Goal: Information Seeking & Learning: Learn about a topic

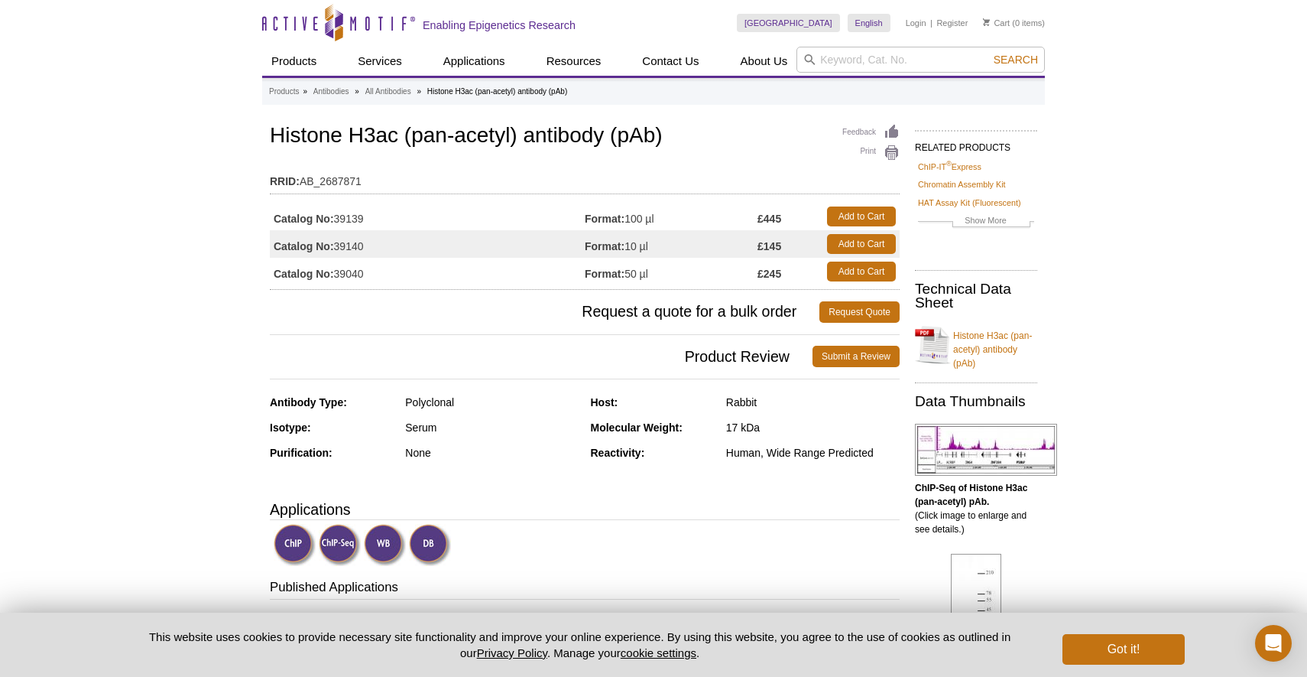
click at [514, 369] on h3 "Product Review Submit a Review" at bounding box center [585, 356] width 630 height 37
click at [634, 222] on td "Format: 100 µl" at bounding box center [671, 217] width 173 height 28
click at [632, 223] on td "Format: 100 µl" at bounding box center [671, 217] width 173 height 28
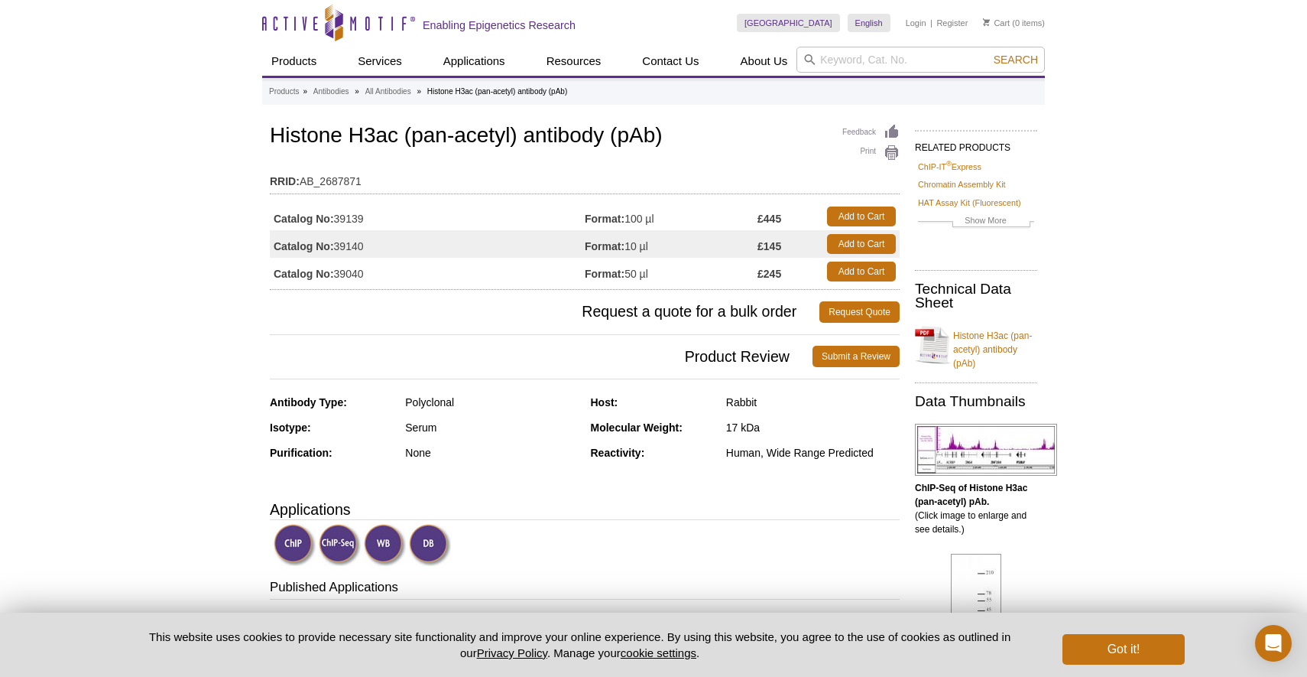
drag, startPoint x: 670, startPoint y: 220, endPoint x: 580, endPoint y: 216, distance: 90.3
click at [580, 216] on tr "Catalog No: 39139 Format: 100 µl £445 Add to Cart" at bounding box center [585, 217] width 630 height 28
click at [580, 216] on td "Catalog No: 39139" at bounding box center [427, 217] width 315 height 28
click at [605, 216] on strong "Format:" at bounding box center [605, 219] width 40 height 14
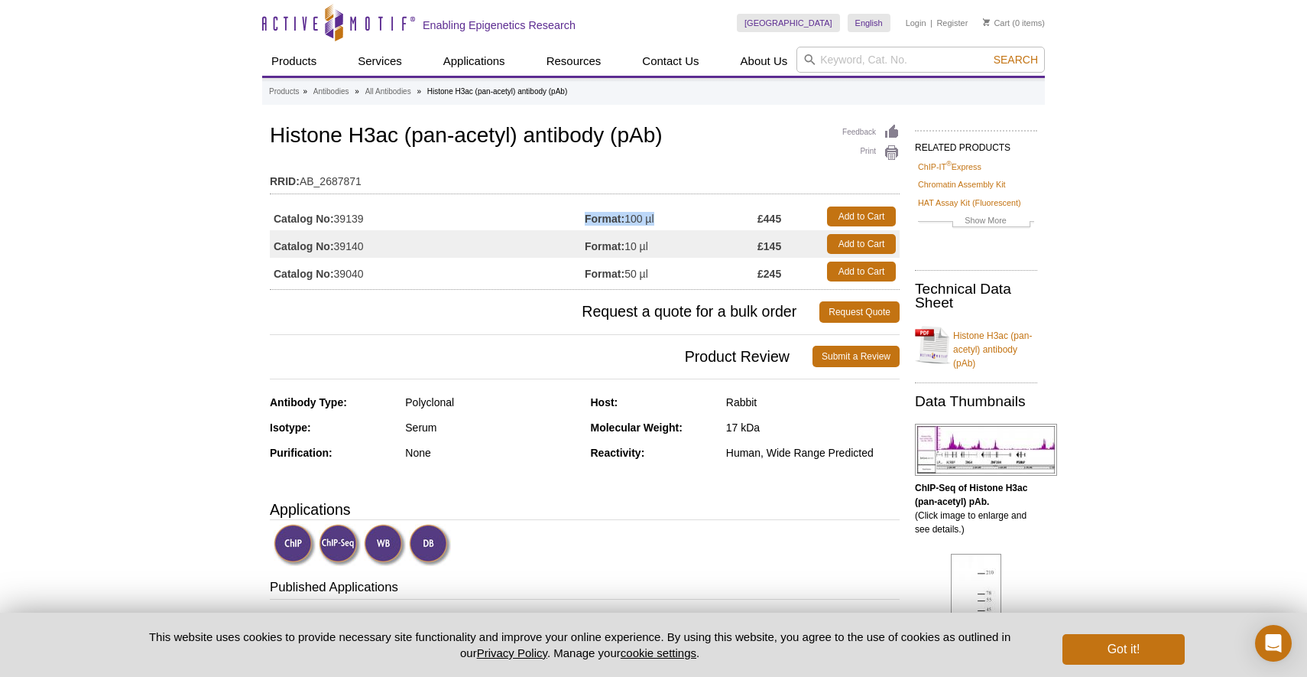
click at [605, 216] on strong "Format:" at bounding box center [605, 219] width 40 height 14
click at [599, 219] on strong "Format:" at bounding box center [605, 219] width 40 height 14
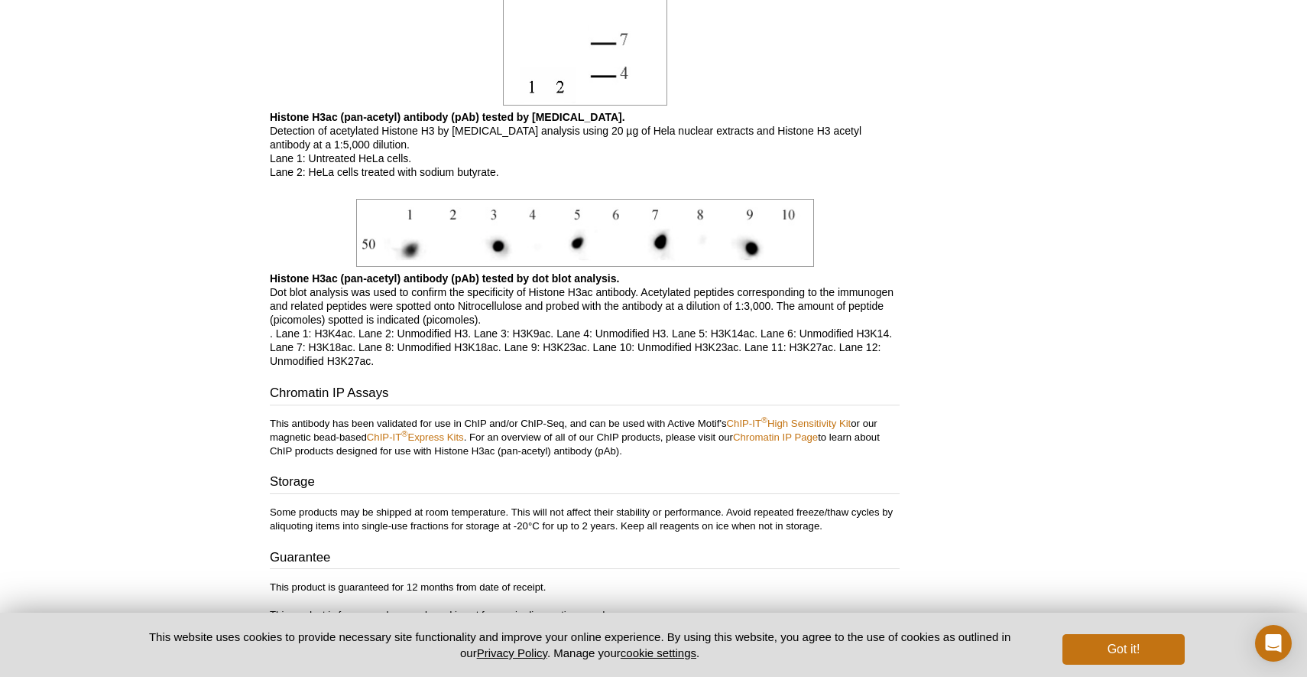
scroll to position [1419, 0]
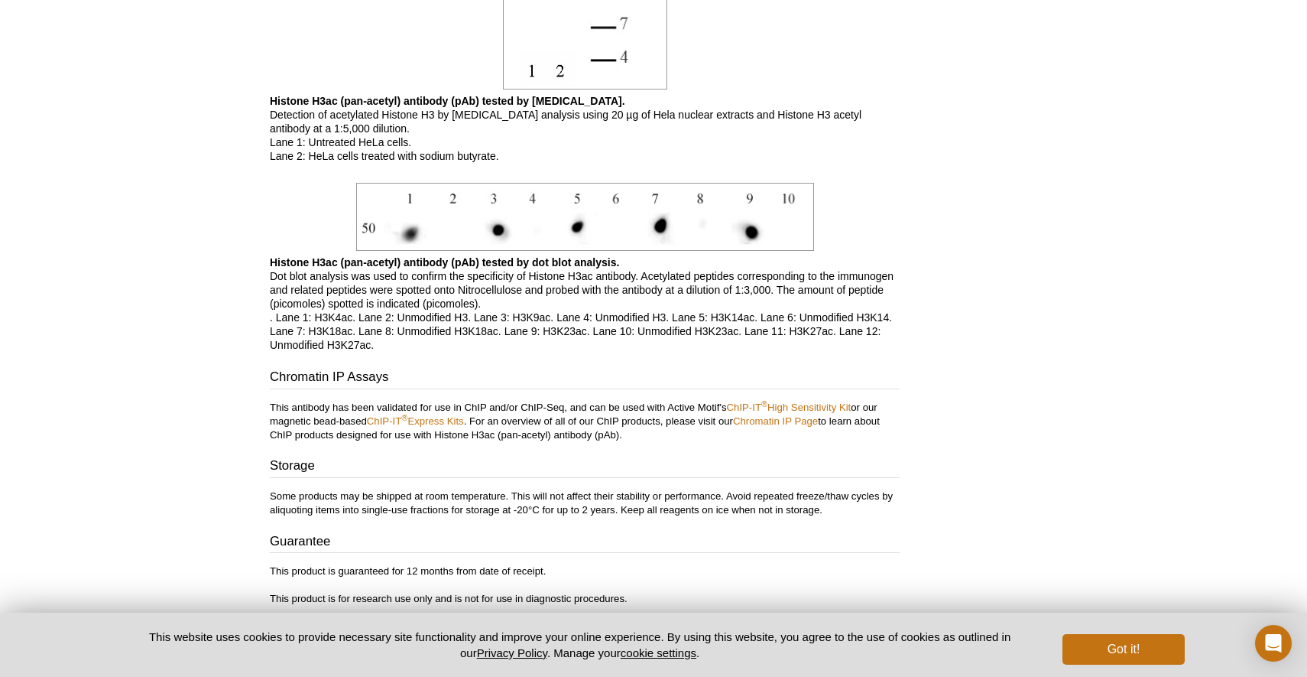
click at [426, 323] on p "Histone H3ac (pan-acetyl) antibody (pAb) tested by dot blot analysis. Dot blot …" at bounding box center [585, 303] width 630 height 96
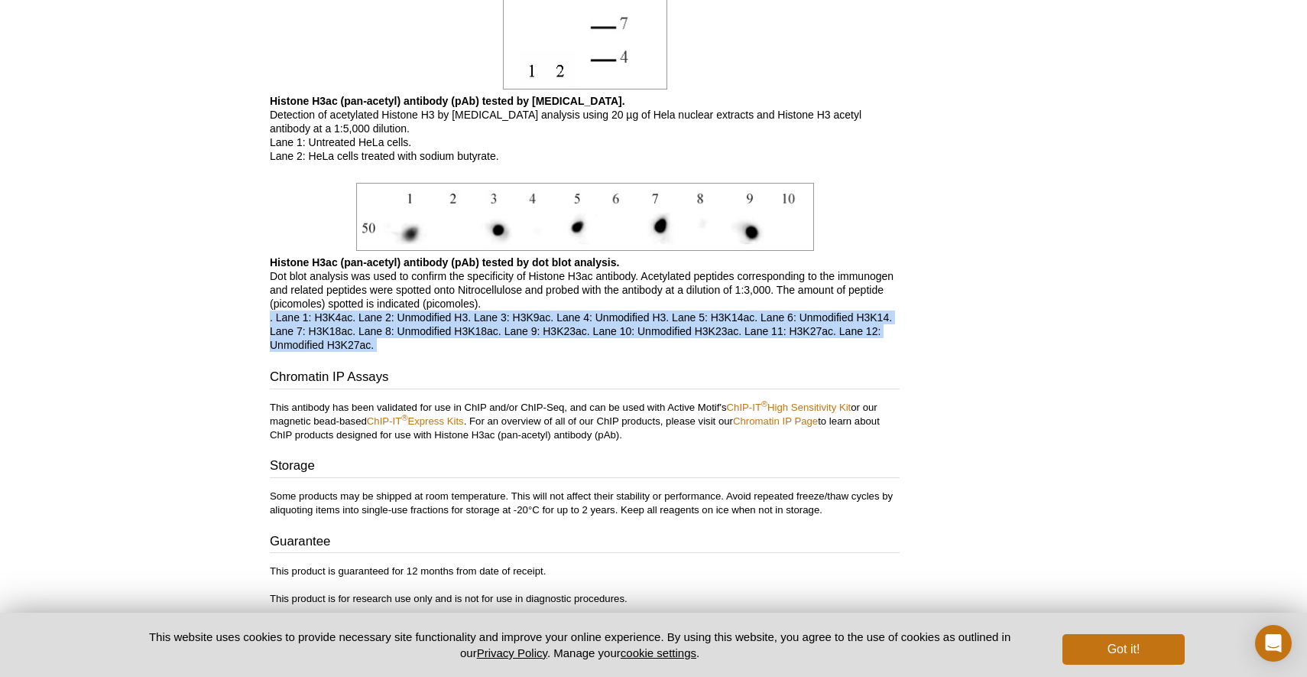
click at [426, 323] on p "Histone H3ac (pan-acetyl) antibody (pAb) tested by dot blot analysis. Dot blot …" at bounding box center [585, 303] width 630 height 96
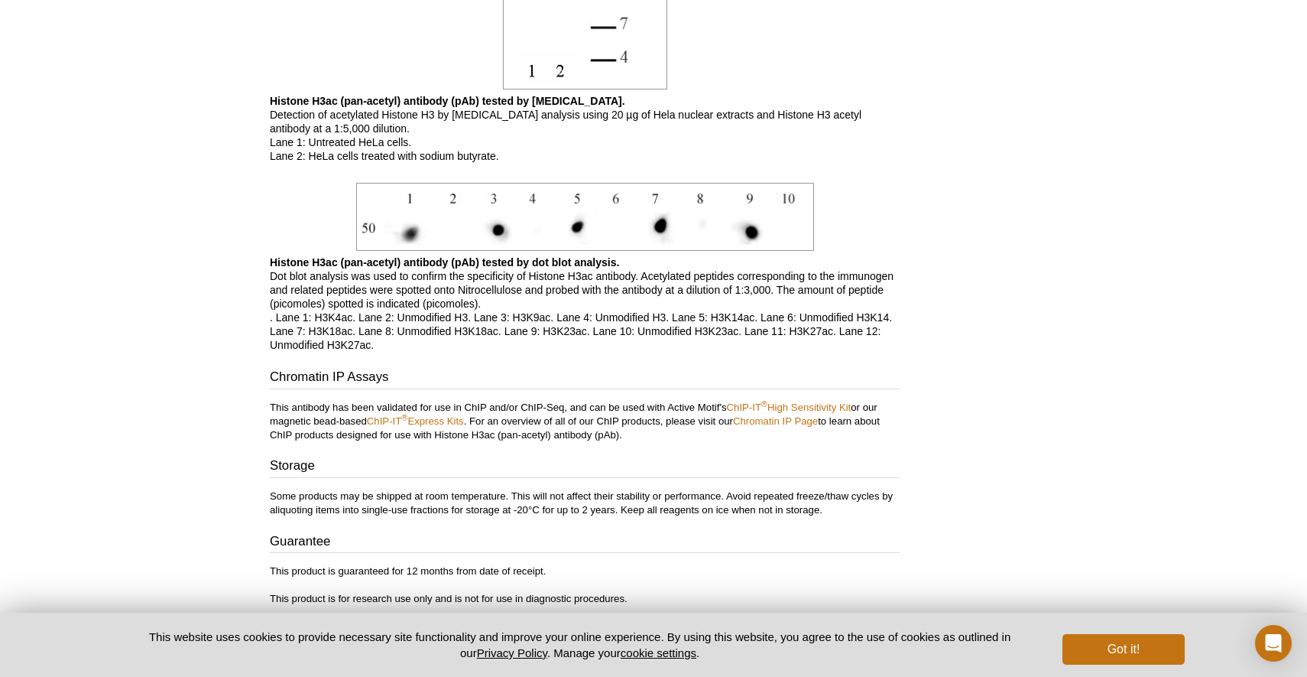
click at [421, 326] on p "Histone H3ac (pan-acetyl) antibody (pAb) tested by dot blot analysis. Dot blot …" at bounding box center [585, 303] width 630 height 96
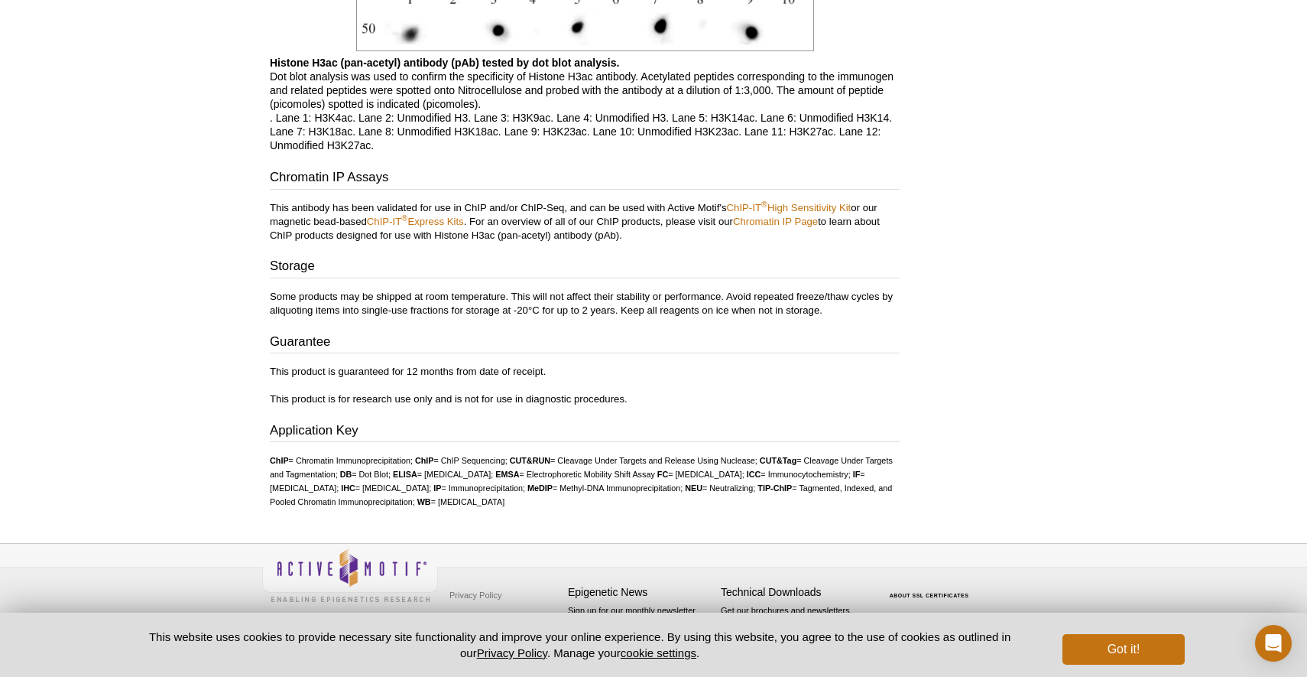
scroll to position [1615, 0]
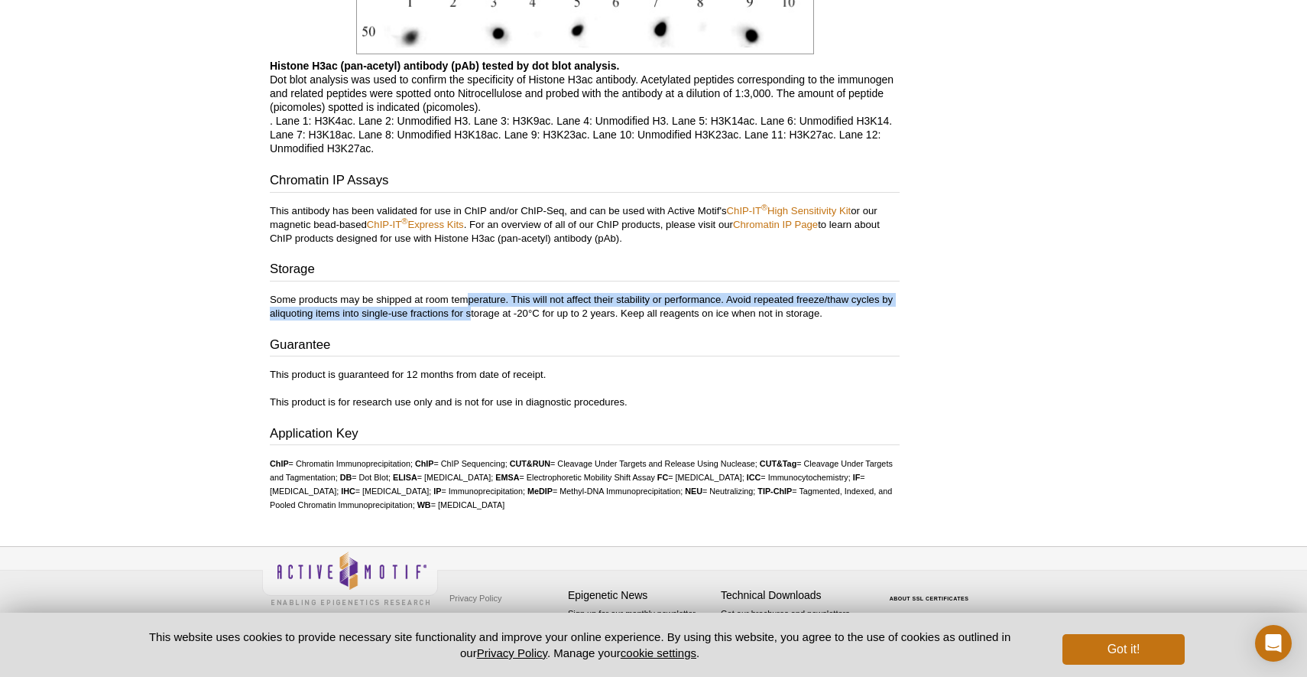
drag, startPoint x: 469, startPoint y: 300, endPoint x: 469, endPoint y: 311, distance: 10.7
click at [469, 311] on p "Some products may be shipped at room temperature. This will not affect their st…" at bounding box center [585, 307] width 630 height 28
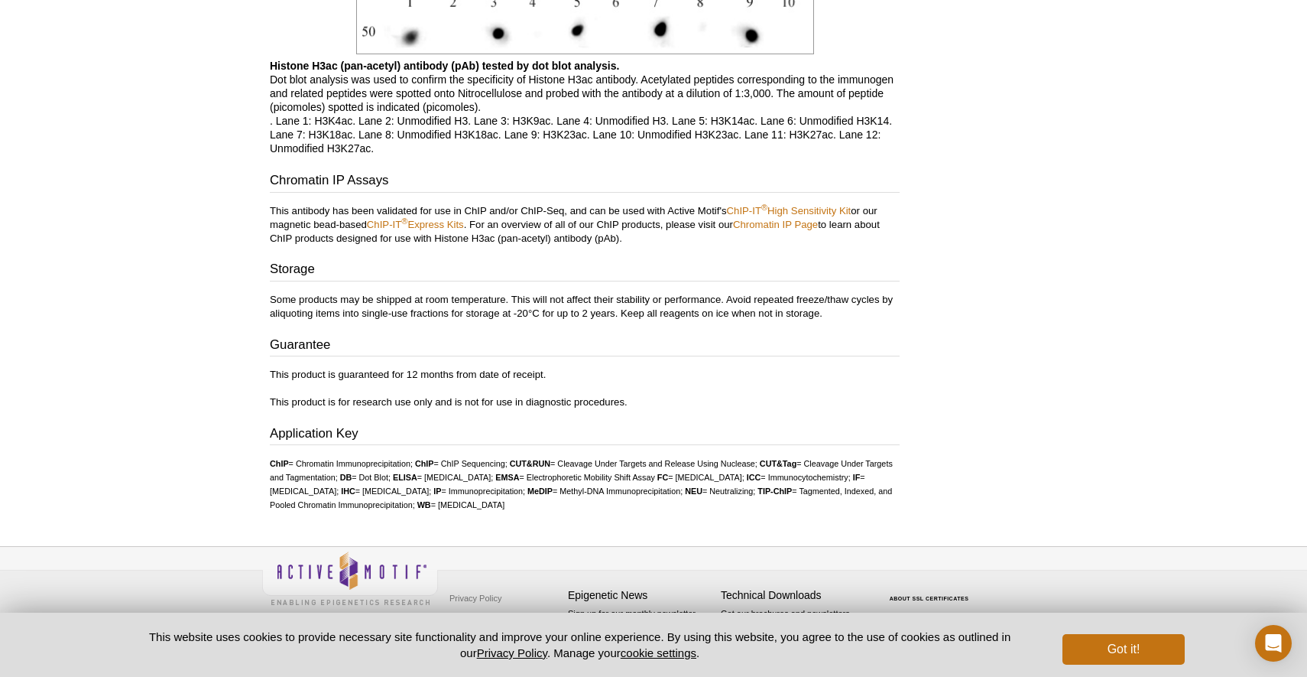
click at [469, 311] on p "Some products may be shipped at room temperature. This will not affect their st…" at bounding box center [585, 307] width 630 height 28
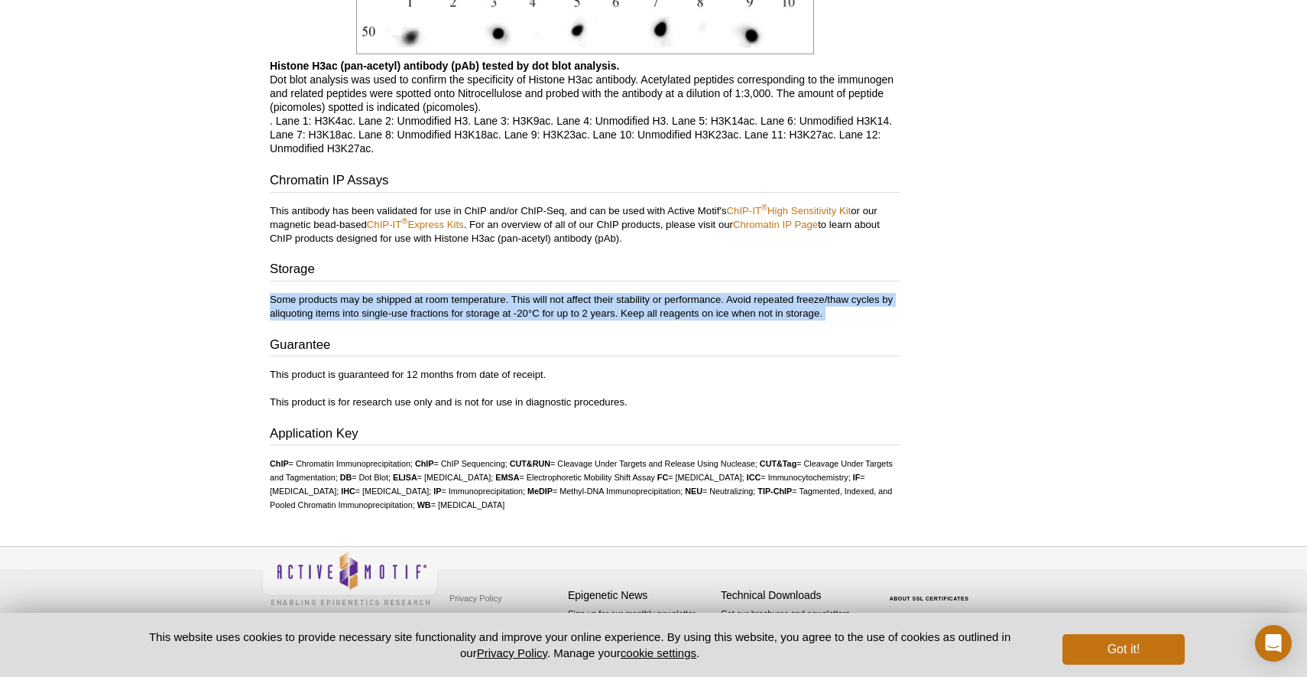
click at [469, 311] on p "Some products may be shipped at room temperature. This will not affect their st…" at bounding box center [585, 307] width 630 height 28
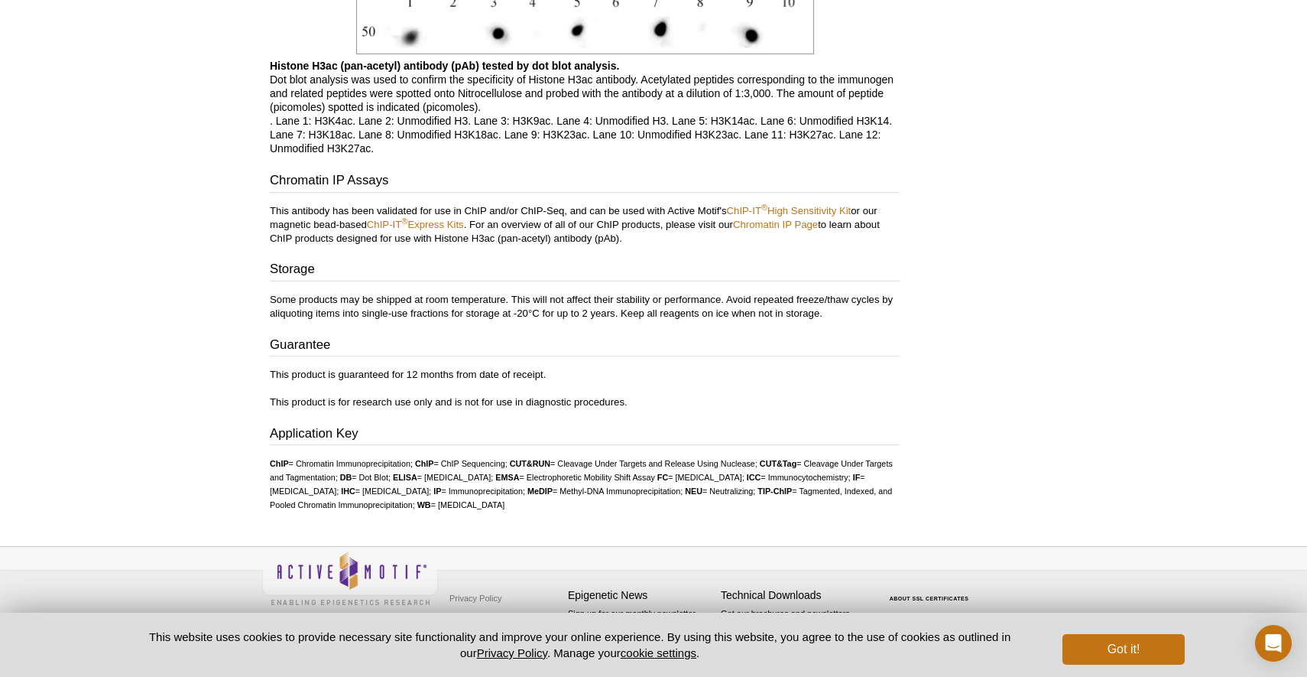
click at [461, 311] on p "Some products may be shipped at room temperature. This will not affect their st…" at bounding box center [585, 307] width 630 height 28
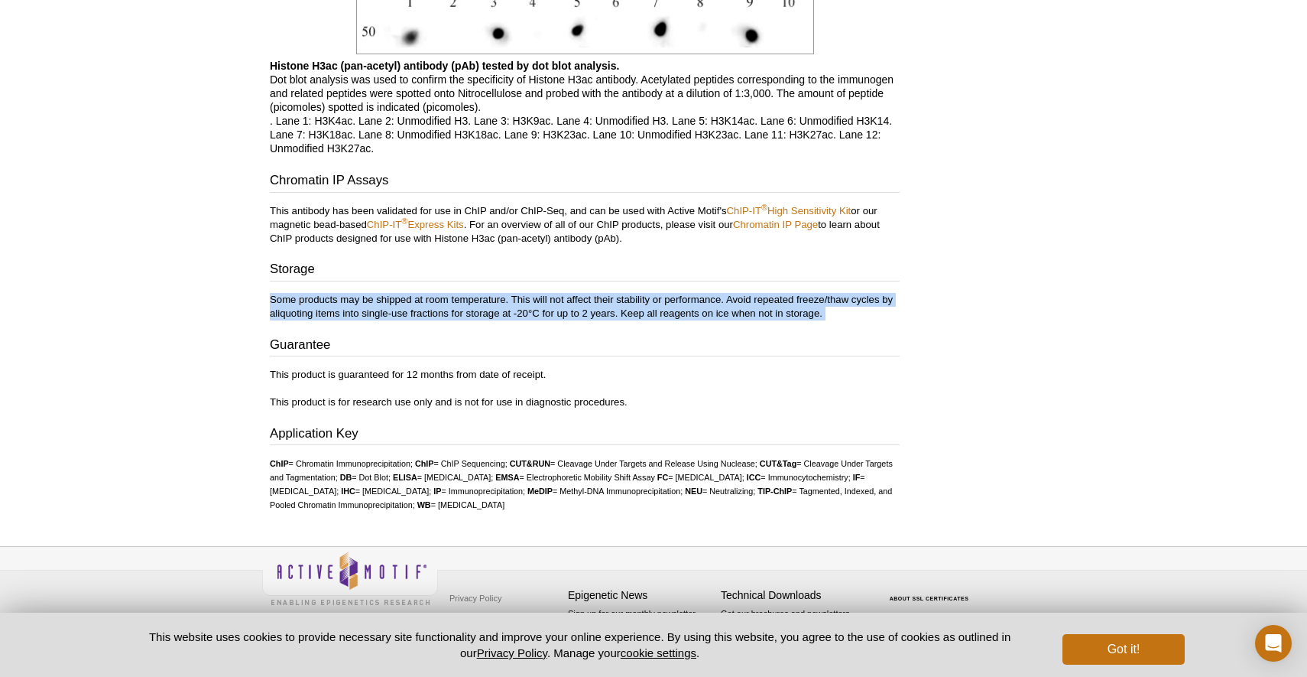
click at [461, 311] on p "Some products may be shipped at room temperature. This will not affect their st…" at bounding box center [585, 307] width 630 height 28
click at [456, 311] on p "Some products may be shipped at room temperature. This will not affect their st…" at bounding box center [585, 307] width 630 height 28
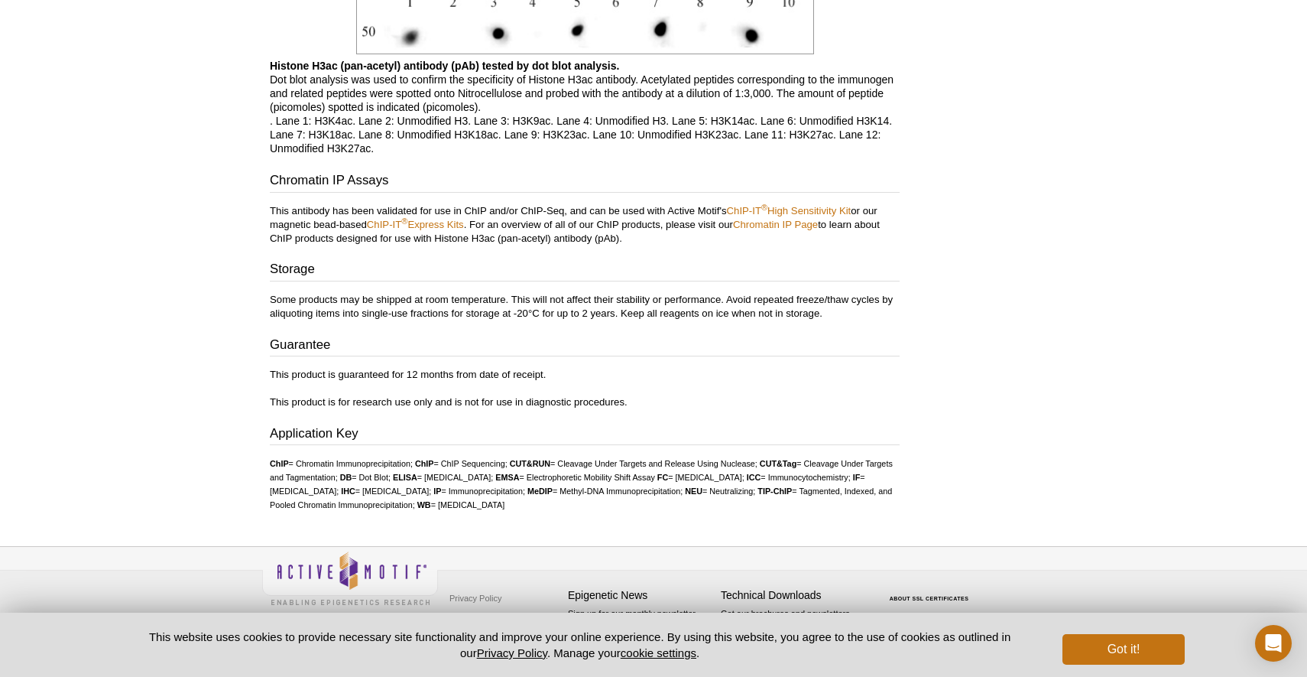
scroll to position [1619, 0]
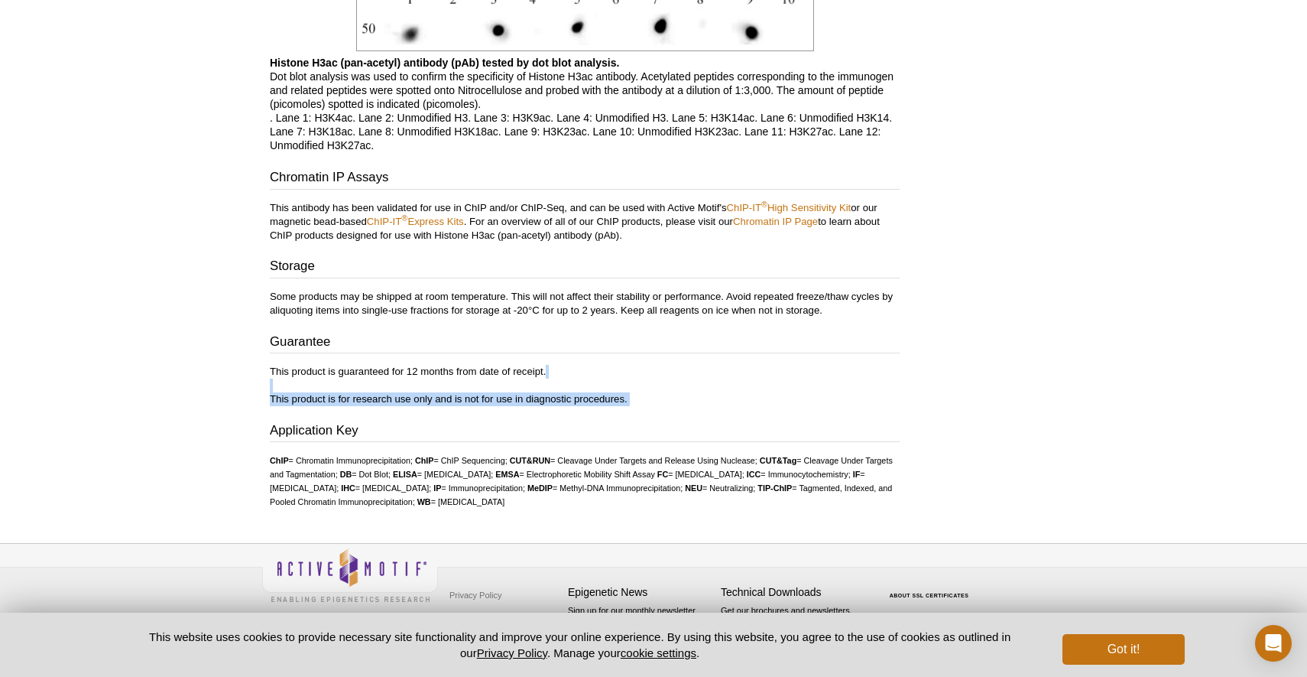
drag, startPoint x: 456, startPoint y: 389, endPoint x: 449, endPoint y: 418, distance: 29.9
click at [458, 400] on p "This product is guaranteed for 12 months from date of receipt. This product is …" at bounding box center [585, 385] width 630 height 41
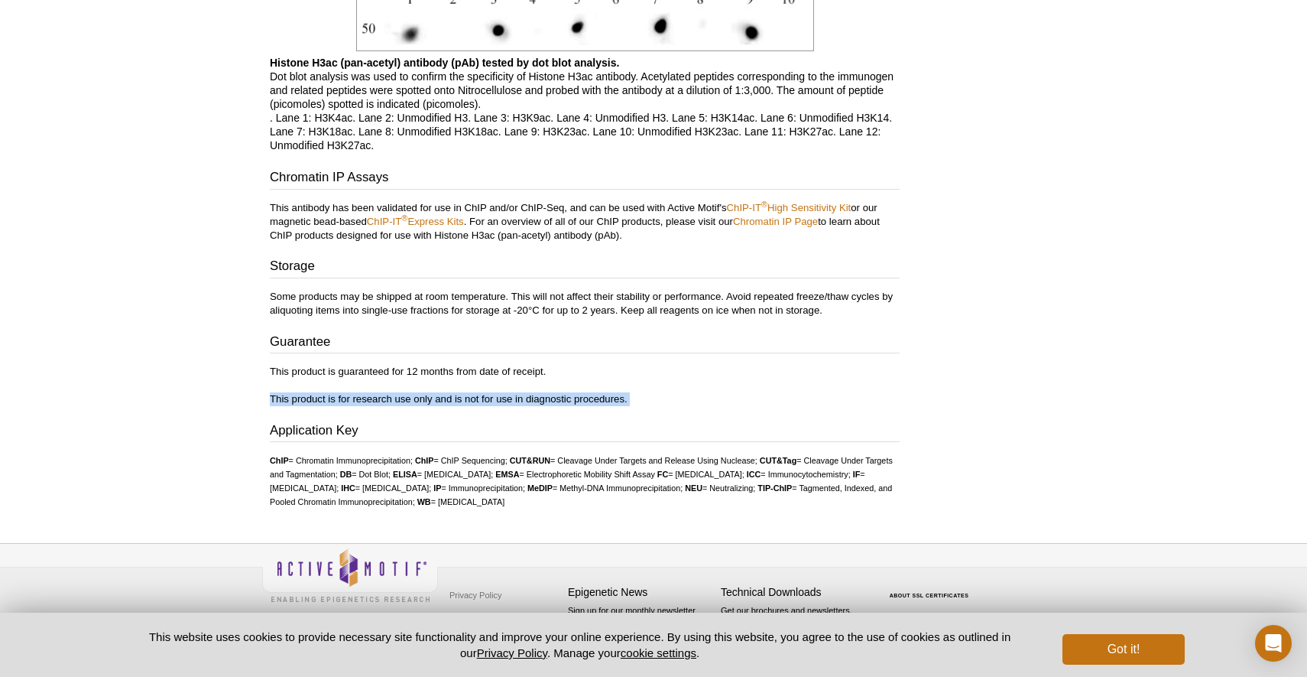
click at [458, 400] on p "This product is guaranteed for 12 months from date of receipt. This product is …" at bounding box center [585, 385] width 630 height 41
click at [438, 399] on p "This product is guaranteed for 12 months from date of receipt. This product is …" at bounding box center [585, 385] width 630 height 41
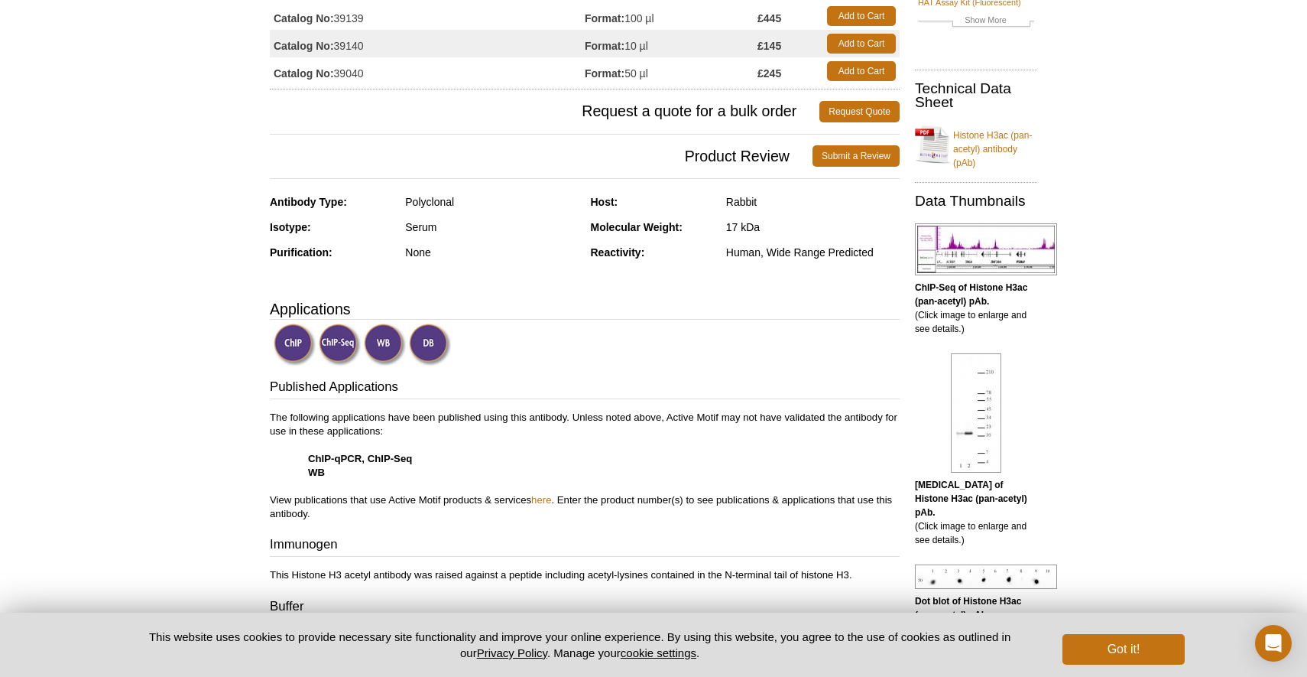
scroll to position [0, 0]
